Goal: Information Seeking & Learning: Learn about a topic

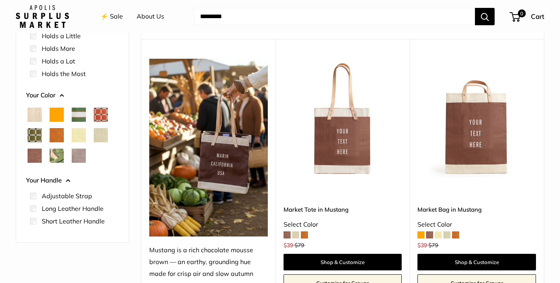
scroll to position [112, 0]
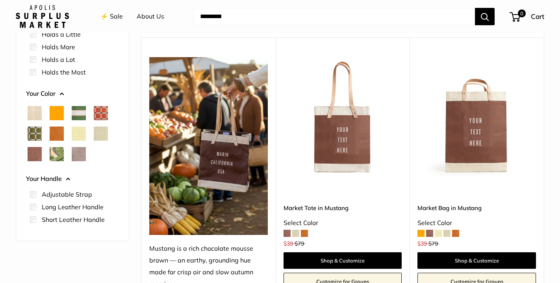
click at [33, 113] on span "Natural" at bounding box center [35, 113] width 14 height 14
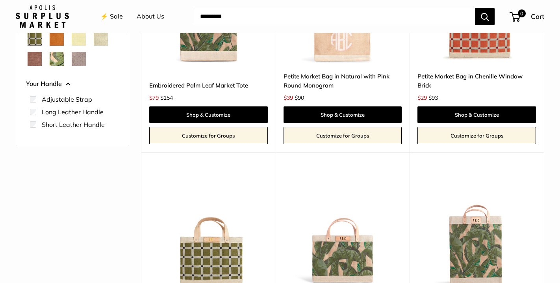
scroll to position [181, 0]
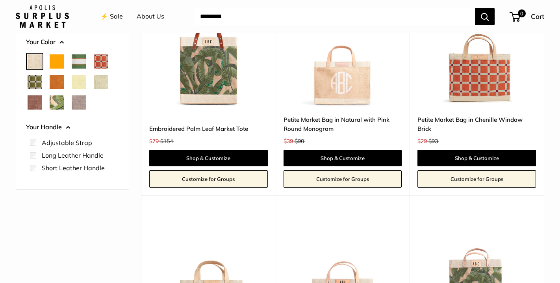
click at [79, 100] on span "Taupe" at bounding box center [79, 102] width 14 height 14
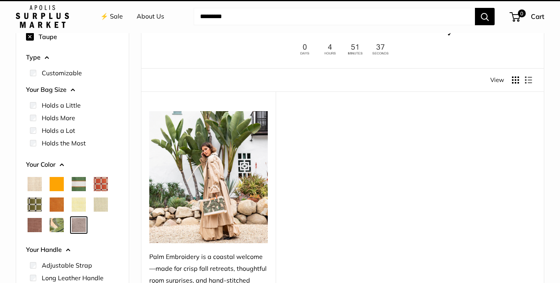
click at [79, 100] on ul "Holds a Little Holds the Most" at bounding box center [72, 125] width 93 height 58
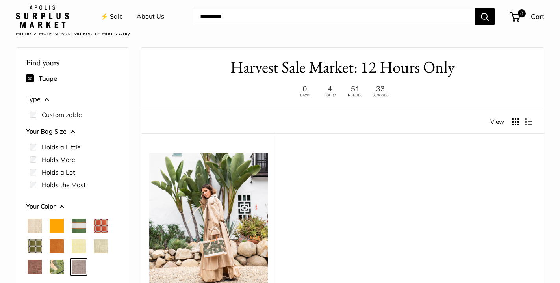
scroll to position [4, 0]
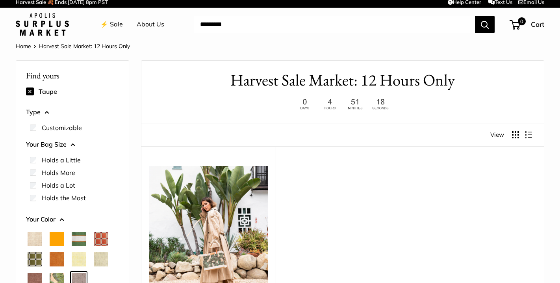
click at [37, 236] on span "Natural" at bounding box center [35, 239] width 14 height 14
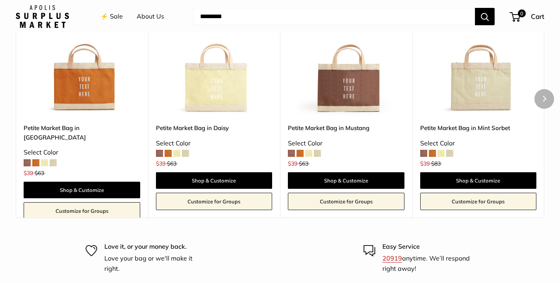
scroll to position [885, 0]
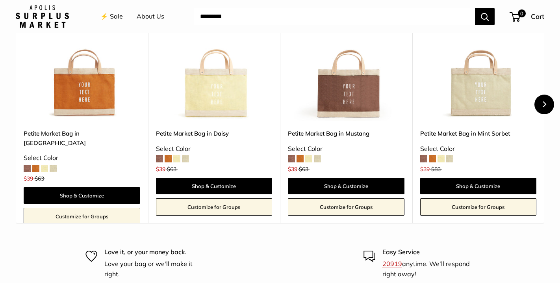
click at [542, 108] on button "Next" at bounding box center [545, 105] width 20 height 20
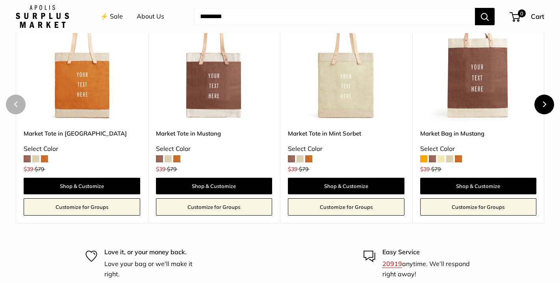
click at [542, 108] on button "Next" at bounding box center [545, 105] width 20 height 20
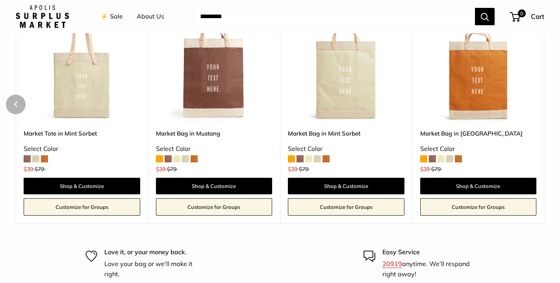
click at [542, 108] on div "Upgrade: Next Day Fulfillment Customizable Text Short Handle New Save $40 Marke…" at bounding box center [478, 104] width 132 height 239
